Goal: Transaction & Acquisition: Purchase product/service

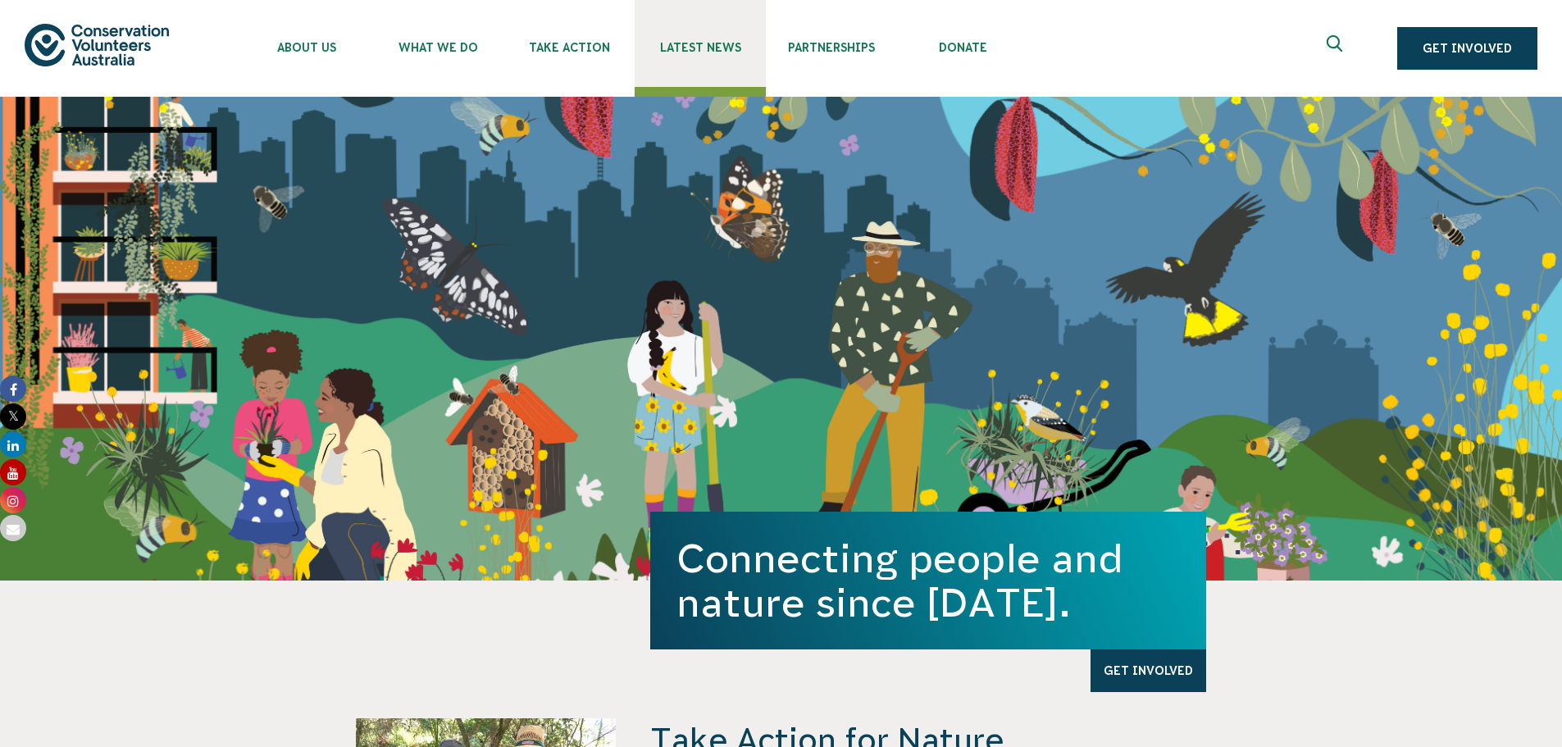
click at [725, 43] on span "Latest News" at bounding box center [699, 47] width 131 height 13
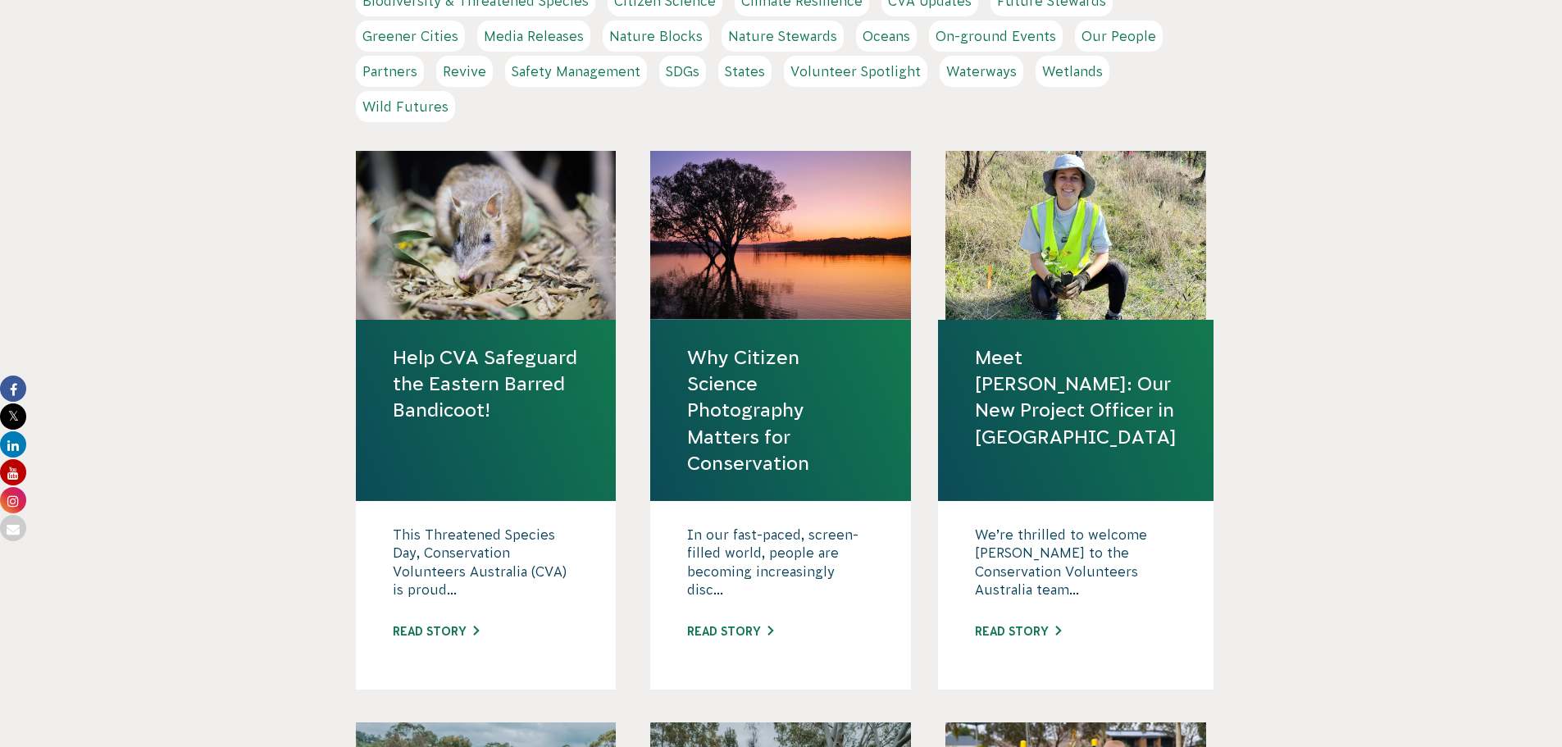
scroll to position [579, 0]
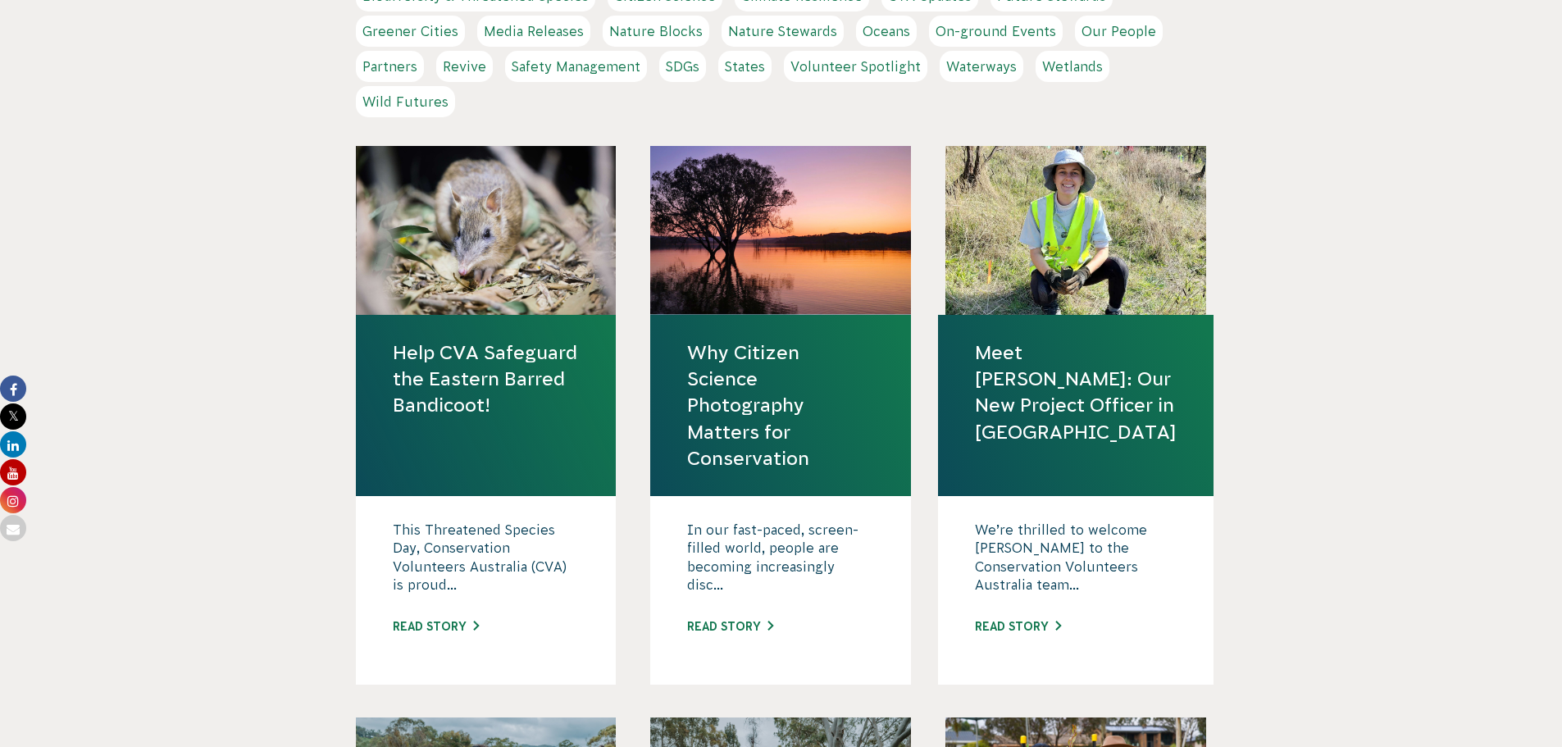
click at [469, 373] on link "Help CVA Safeguard the Eastern Barred Bandicoot!" at bounding box center [486, 379] width 187 height 80
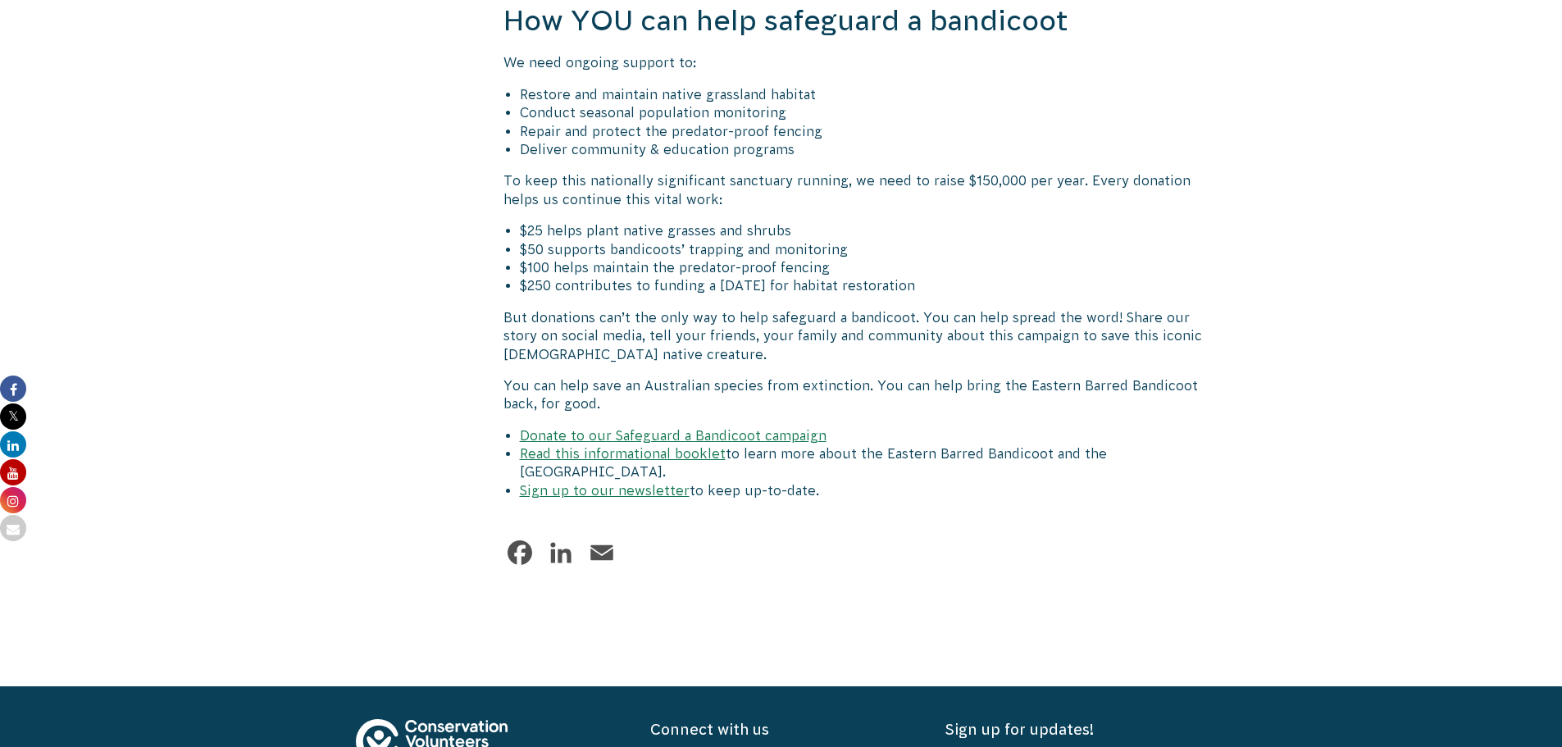
scroll to position [2649, 0]
click at [690, 427] on link "Donate to our Safeguard a Bandicoot campaign" at bounding box center [673, 434] width 307 height 15
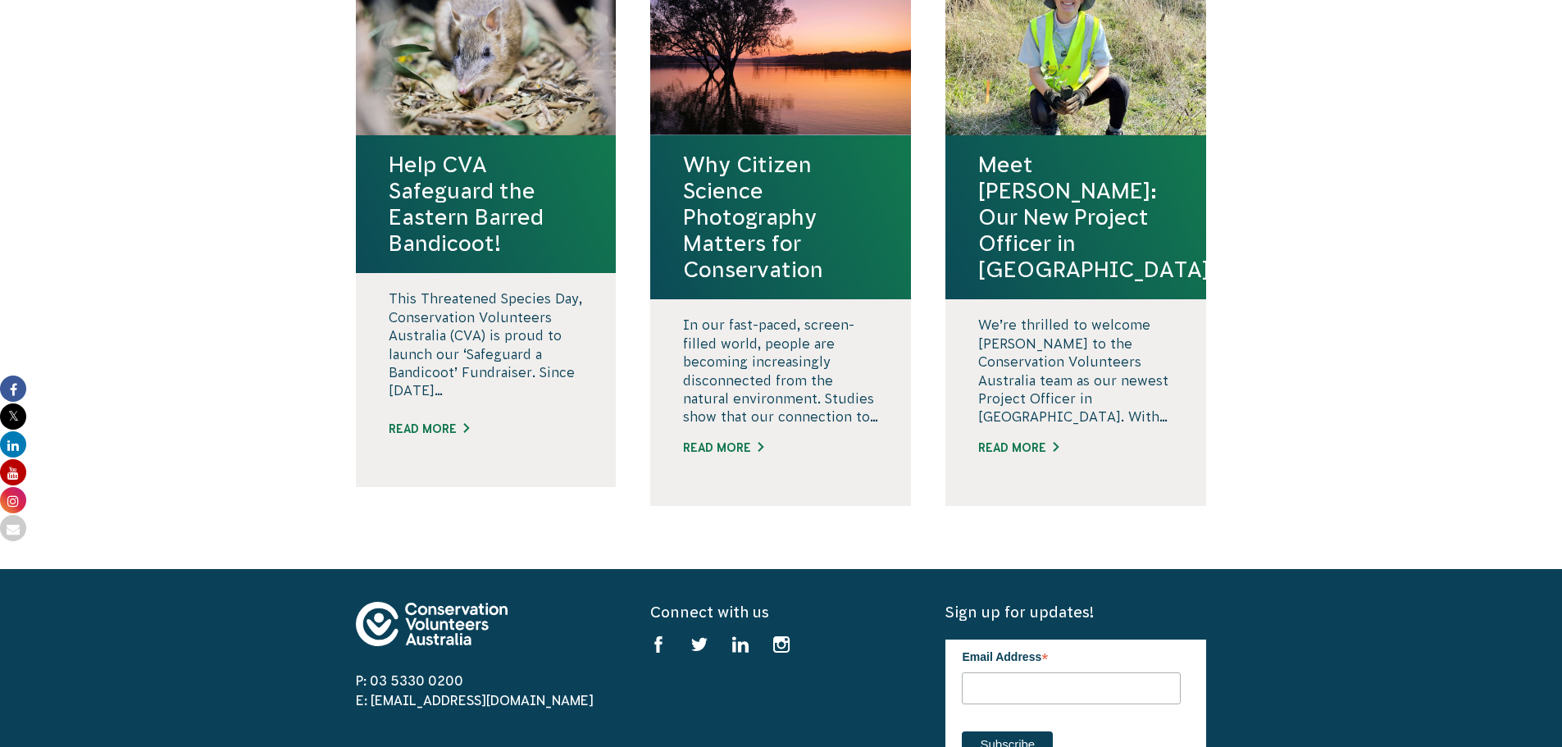
scroll to position [1730, 0]
